Goal: Transaction & Acquisition: Book appointment/travel/reservation

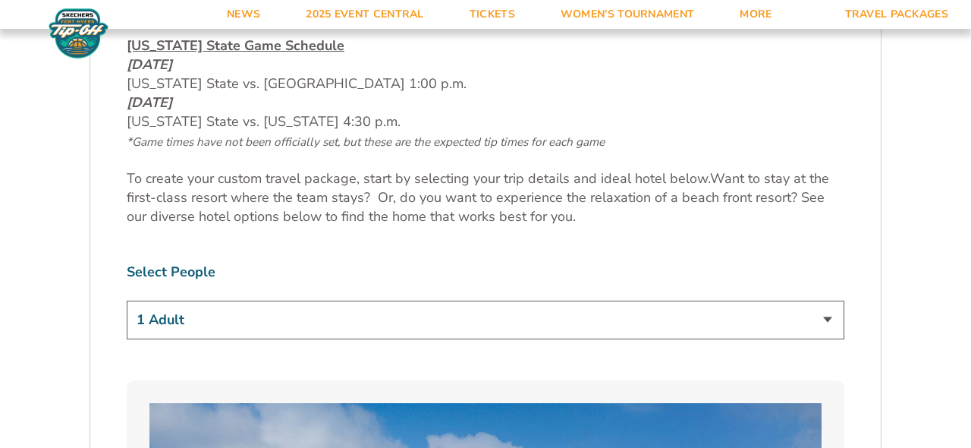
scroll to position [772, 0]
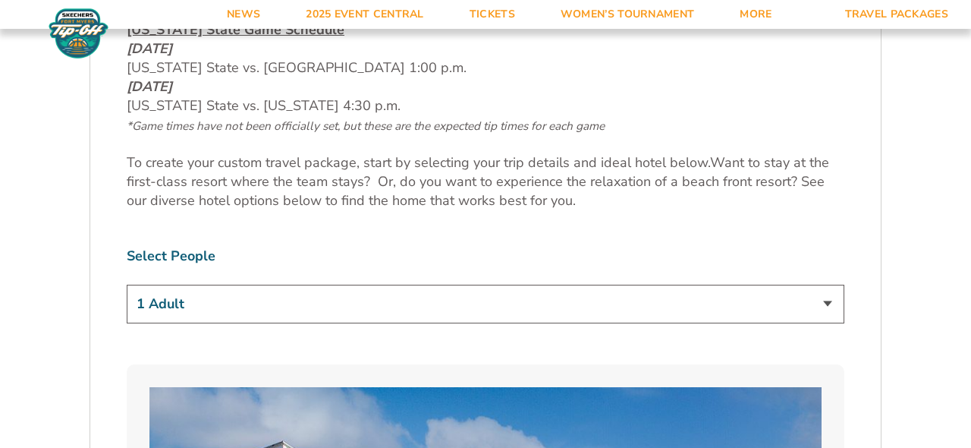
click at [413, 307] on select "1 Adult 2 Adults 3 Adults 4 Adults 2 Adults + 1 Child 2 Adults + 2 Children 2 A…" at bounding box center [486, 304] width 718 height 39
select select "2 Adults"
click at [127, 285] on select "1 Adult 2 Adults 3 Adults 4 Adults 2 Adults + 1 Child 2 Adults + 2 Children 2 A…" at bounding box center [486, 304] width 718 height 39
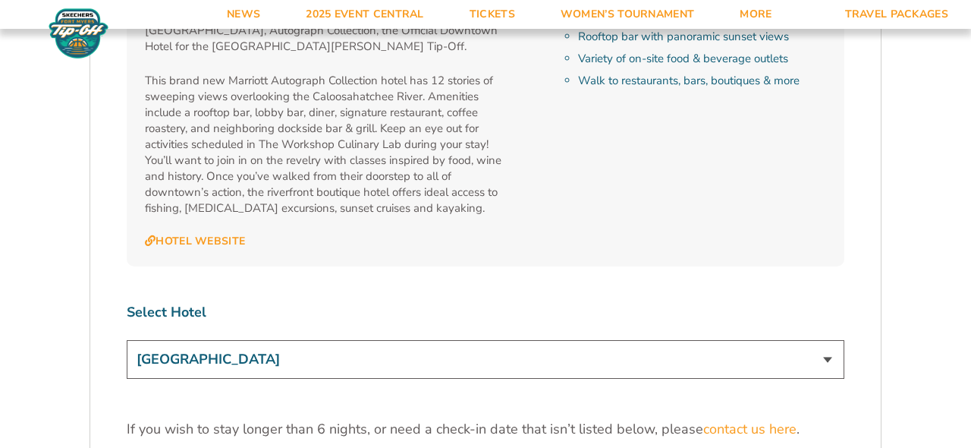
scroll to position [4482, 0]
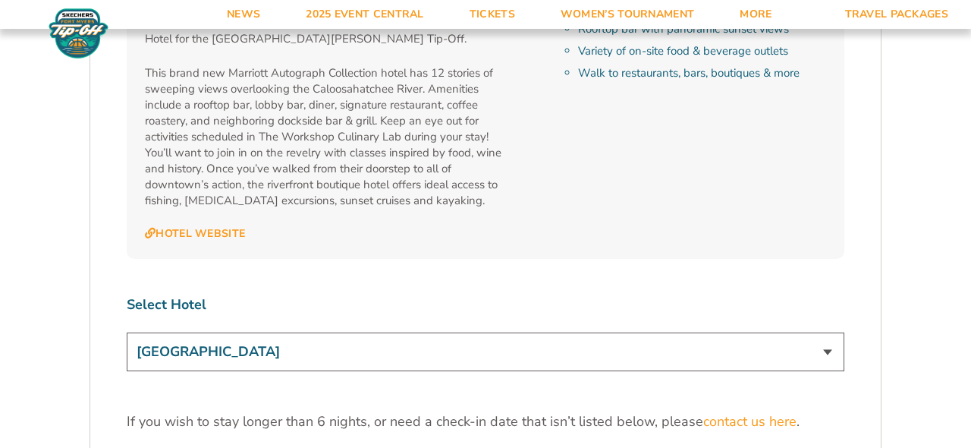
click at [507, 332] on select "[GEOGRAPHIC_DATA] [GEOGRAPHIC_DATA] [GEOGRAPHIC_DATA], Autograph Collection" at bounding box center [486, 351] width 718 height 39
select select "18477"
click at [127, 332] on select "[GEOGRAPHIC_DATA] [GEOGRAPHIC_DATA] [GEOGRAPHIC_DATA], Autograph Collection" at bounding box center [486, 351] width 718 height 39
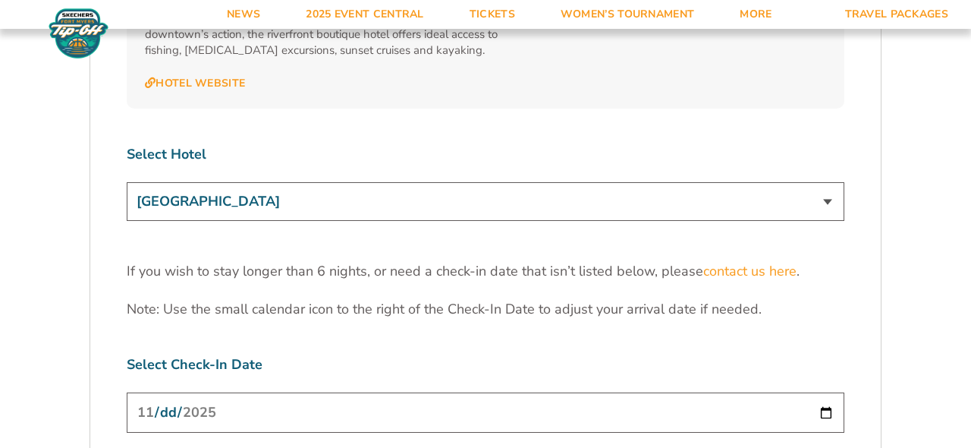
scroll to position [4662, 0]
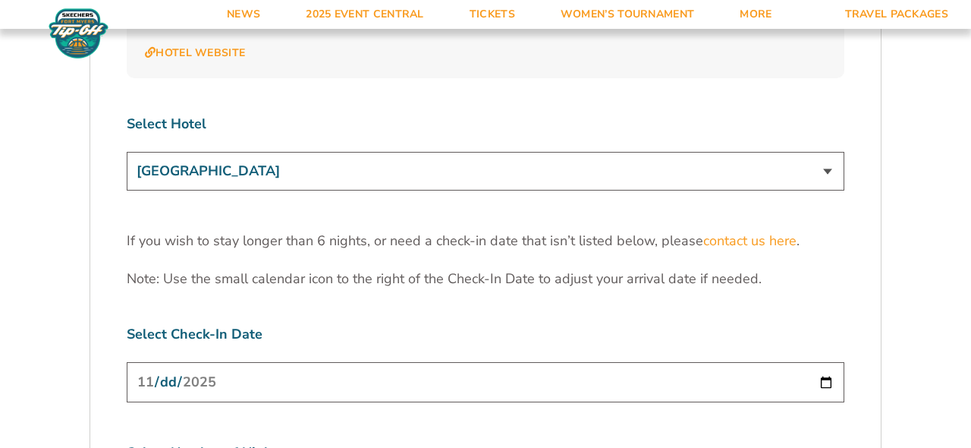
click at [525, 362] on input "[DATE]" at bounding box center [486, 382] width 718 height 40
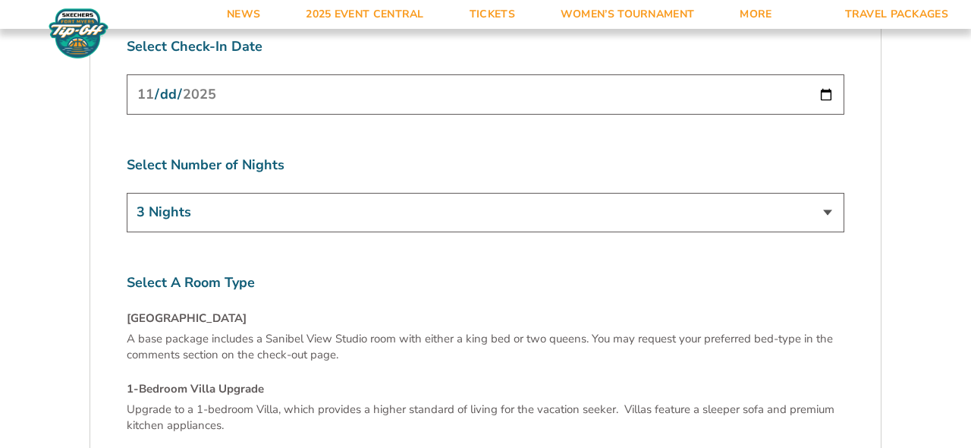
scroll to position [4949, 0]
click at [569, 193] on select "3 Nights 4 Nights 5 Nights 6 Nights" at bounding box center [486, 212] width 718 height 39
select select "6 Nights"
click at [127, 193] on select "3 Nights 4 Nights 5 Nights 6 Nights" at bounding box center [486, 212] width 718 height 39
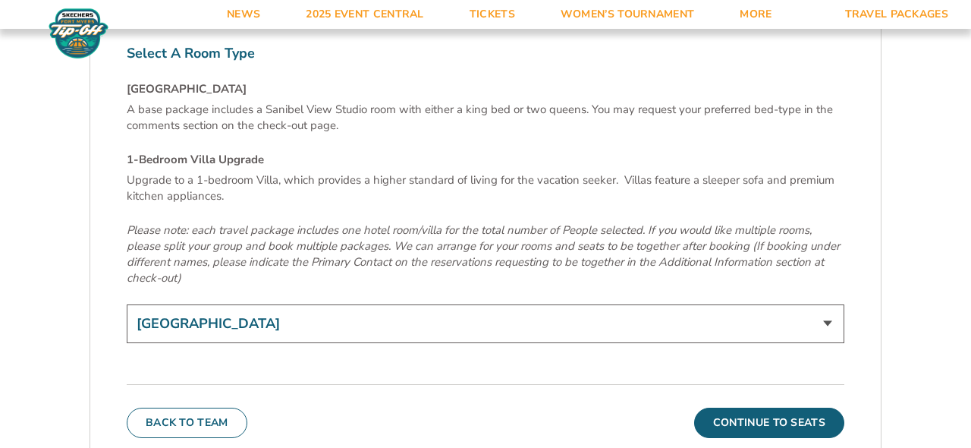
scroll to position [5199, 0]
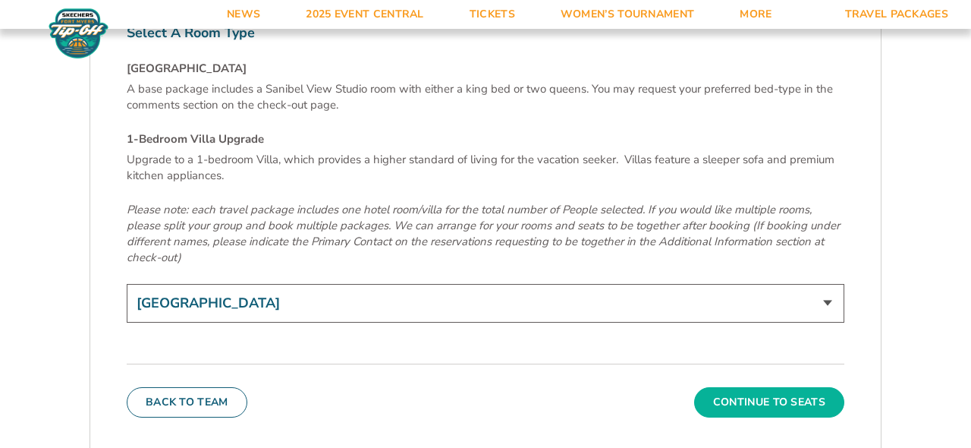
click at [727, 387] on button "Continue To Seats" at bounding box center [769, 402] width 150 height 30
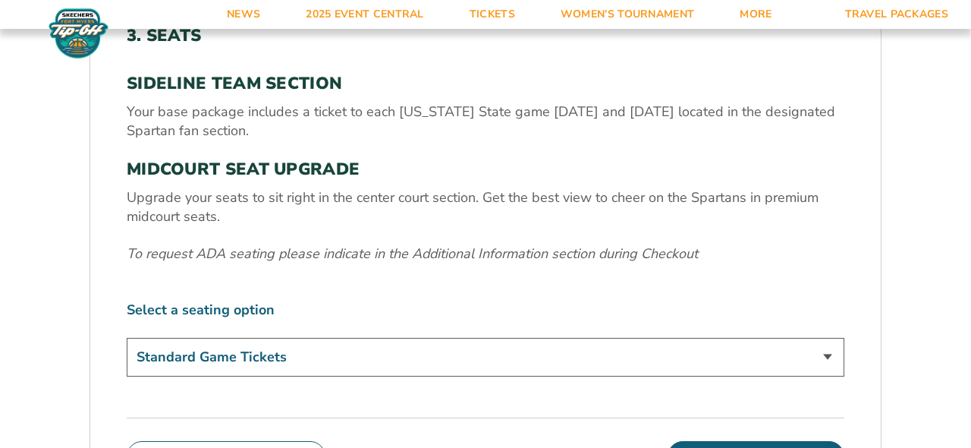
scroll to position [517, 0]
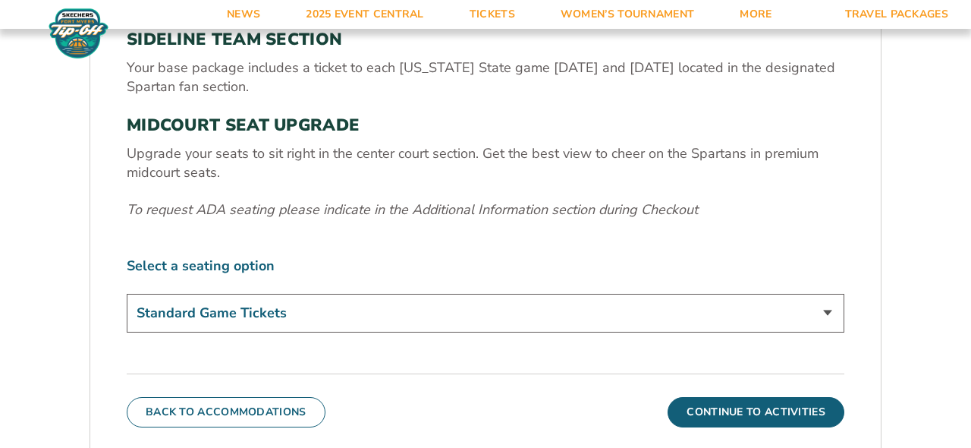
click at [451, 300] on select "Standard Game Tickets Midcourt Seat Upgrade (+$140 per person)" at bounding box center [486, 313] width 718 height 39
click at [127, 294] on select "Standard Game Tickets Midcourt Seat Upgrade (+$140 per person)" at bounding box center [486, 313] width 718 height 39
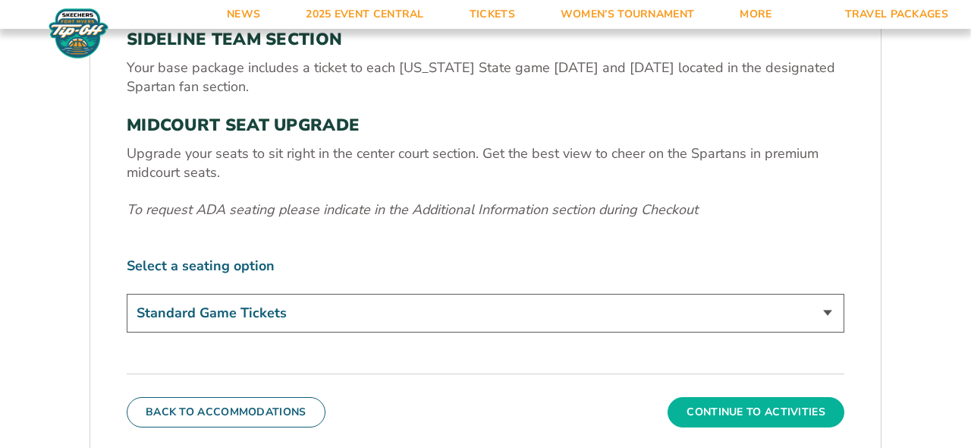
click at [701, 404] on button "Continue To Activities" at bounding box center [756, 412] width 177 height 30
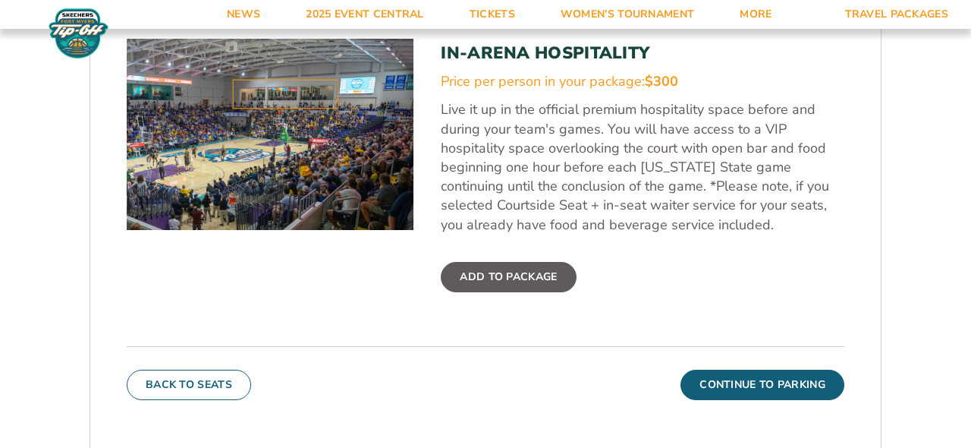
scroll to position [550, 0]
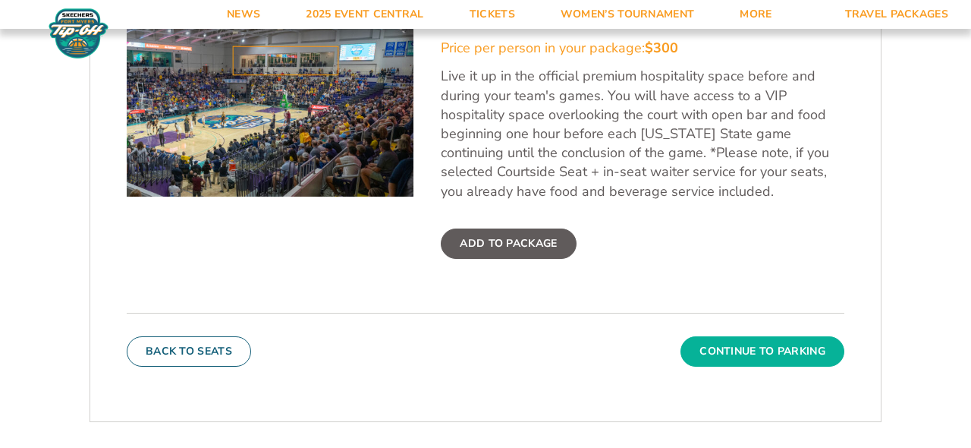
click at [813, 351] on button "Continue To Parking" at bounding box center [763, 351] width 164 height 30
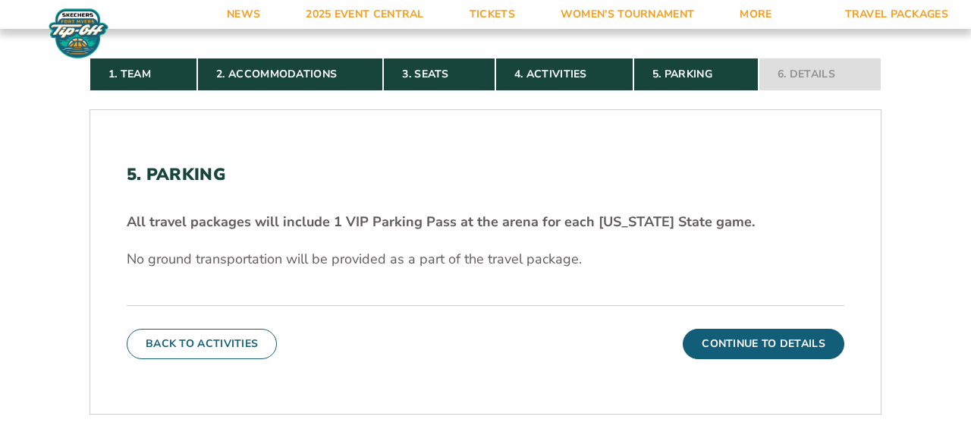
scroll to position [373, 0]
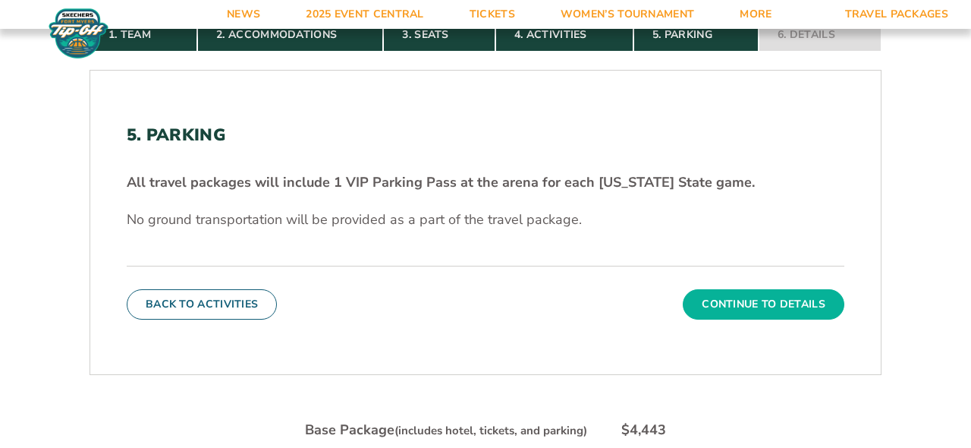
click at [712, 301] on button "Continue To Details" at bounding box center [764, 304] width 162 height 30
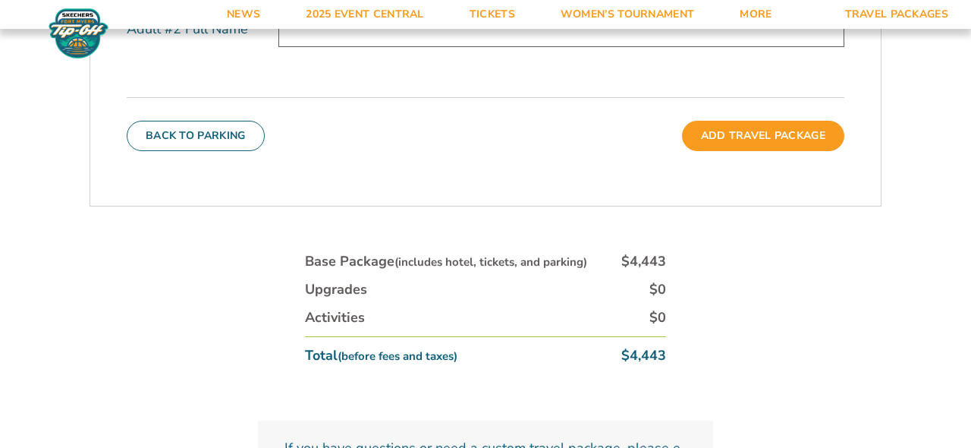
scroll to position [718, 0]
